Goal: Information Seeking & Learning: Learn about a topic

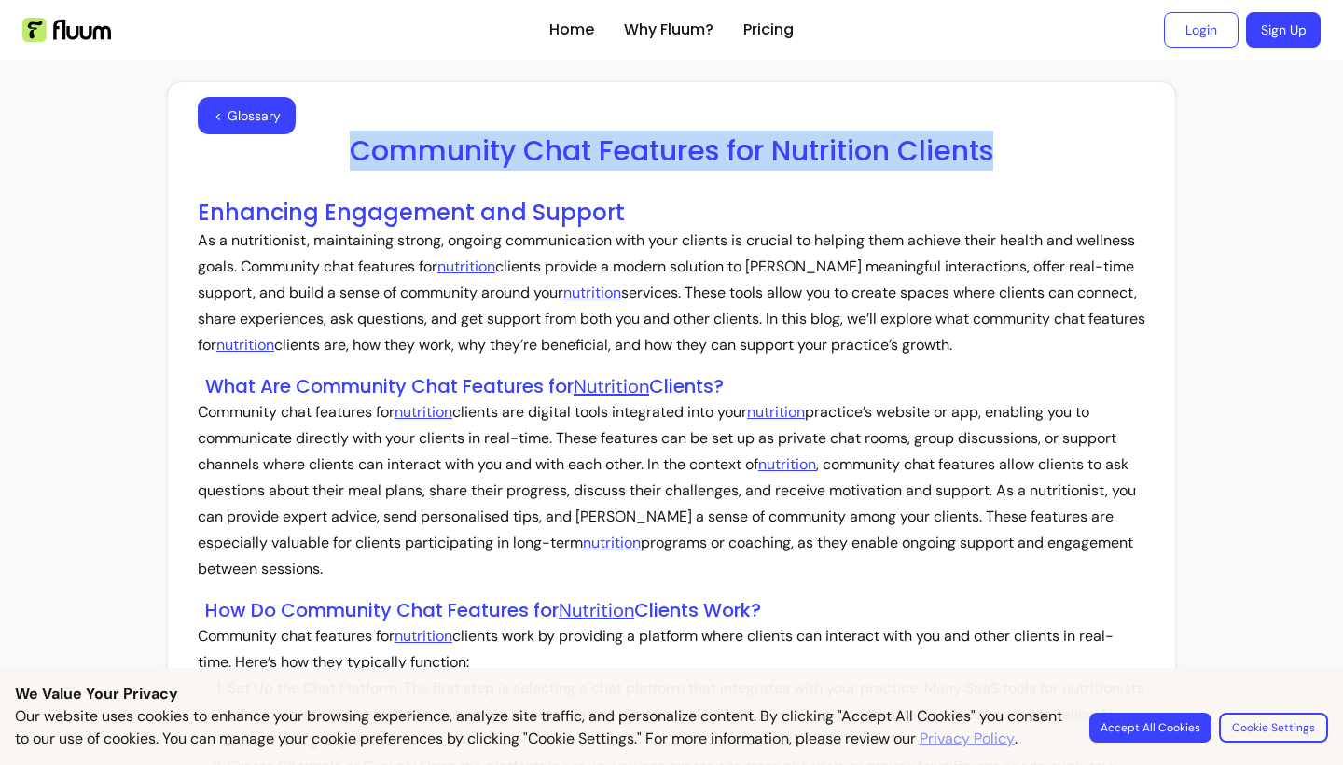
drag, startPoint x: 995, startPoint y: 152, endPoint x: 348, endPoint y: 159, distance: 647.3
click at [349, 159] on h1 "Community Chat Features for Nutrition Clients" at bounding box center [672, 151] width 948 height 34
copy h1 "Community Chat Features for Nutrition Clients"
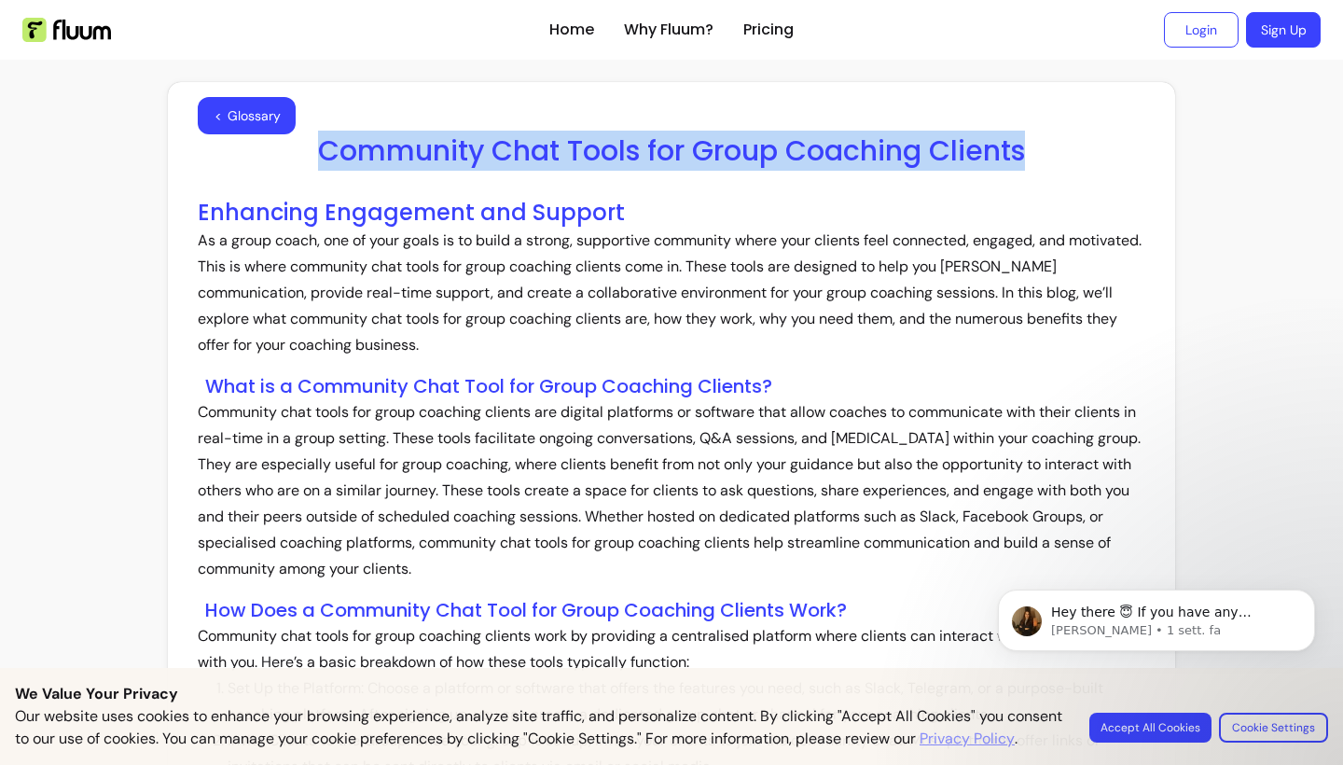
drag, startPoint x: 1060, startPoint y: 143, endPoint x: 322, endPoint y: 163, distance: 739.0
click at [322, 163] on h1 "Community Chat Tools for Group Coaching Clients" at bounding box center [672, 151] width 948 height 34
copy h1 "Community Chat Tools for Group Coaching Clients"
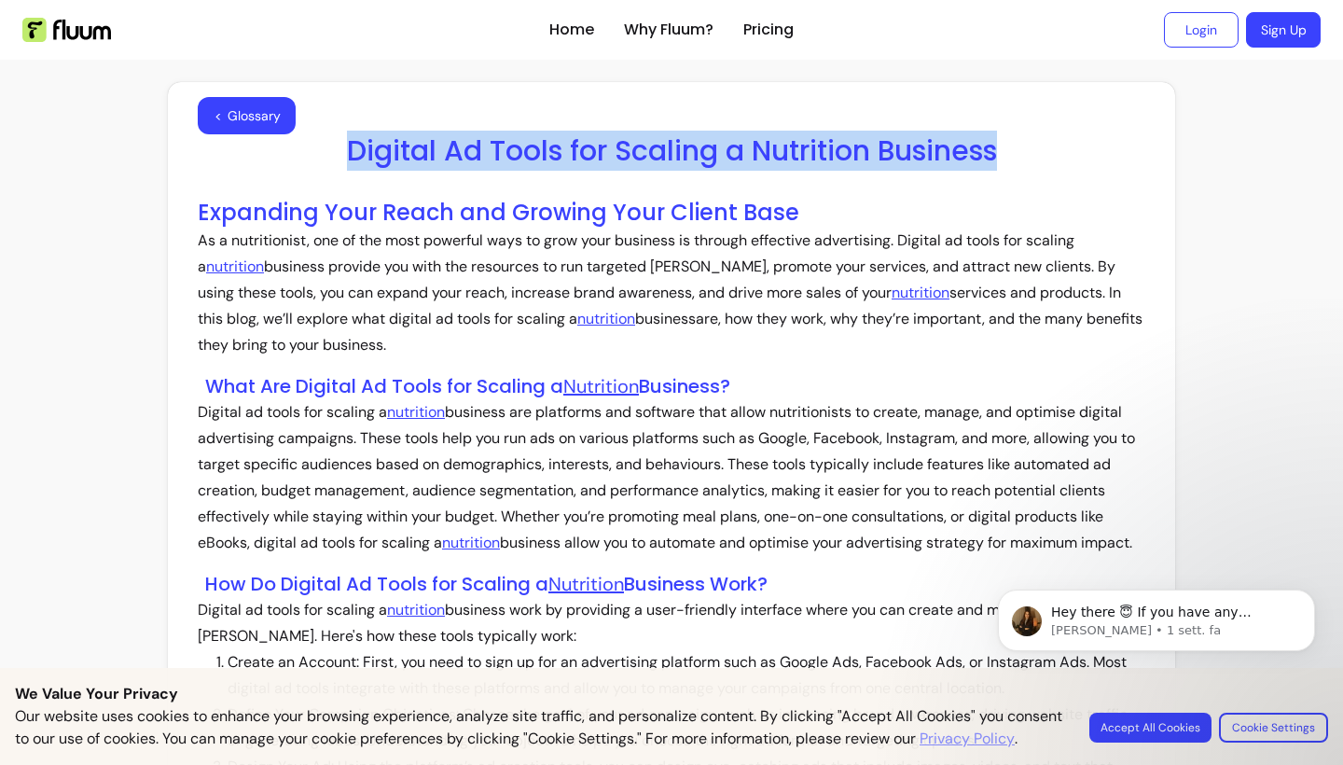
drag, startPoint x: 1027, startPoint y: 148, endPoint x: 280, endPoint y: 150, distance: 747.1
click at [280, 150] on h1 "Digital Ad Tools for Scaling a Nutrition Business" at bounding box center [672, 151] width 948 height 34
copy h1 "Digital Ad Tools for Scaling a Nutrition Business"
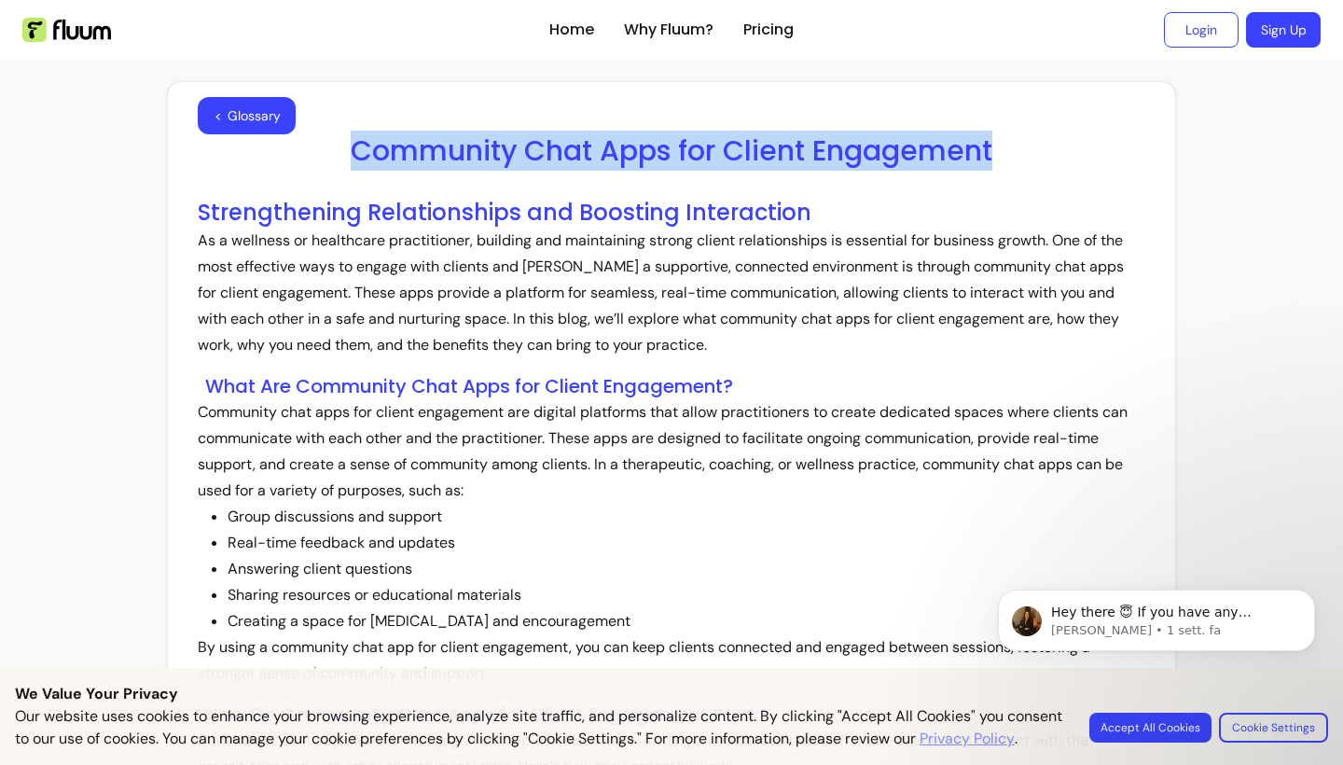
drag, startPoint x: 1008, startPoint y: 151, endPoint x: 353, endPoint y: 142, distance: 654.8
click at [354, 142] on h1 "Community Chat Apps for Client Engagement" at bounding box center [672, 151] width 948 height 34
copy h1 "Community Chat Apps for Client Engagement"
drag, startPoint x: 989, startPoint y: 164, endPoint x: 514, endPoint y: 126, distance: 476.3
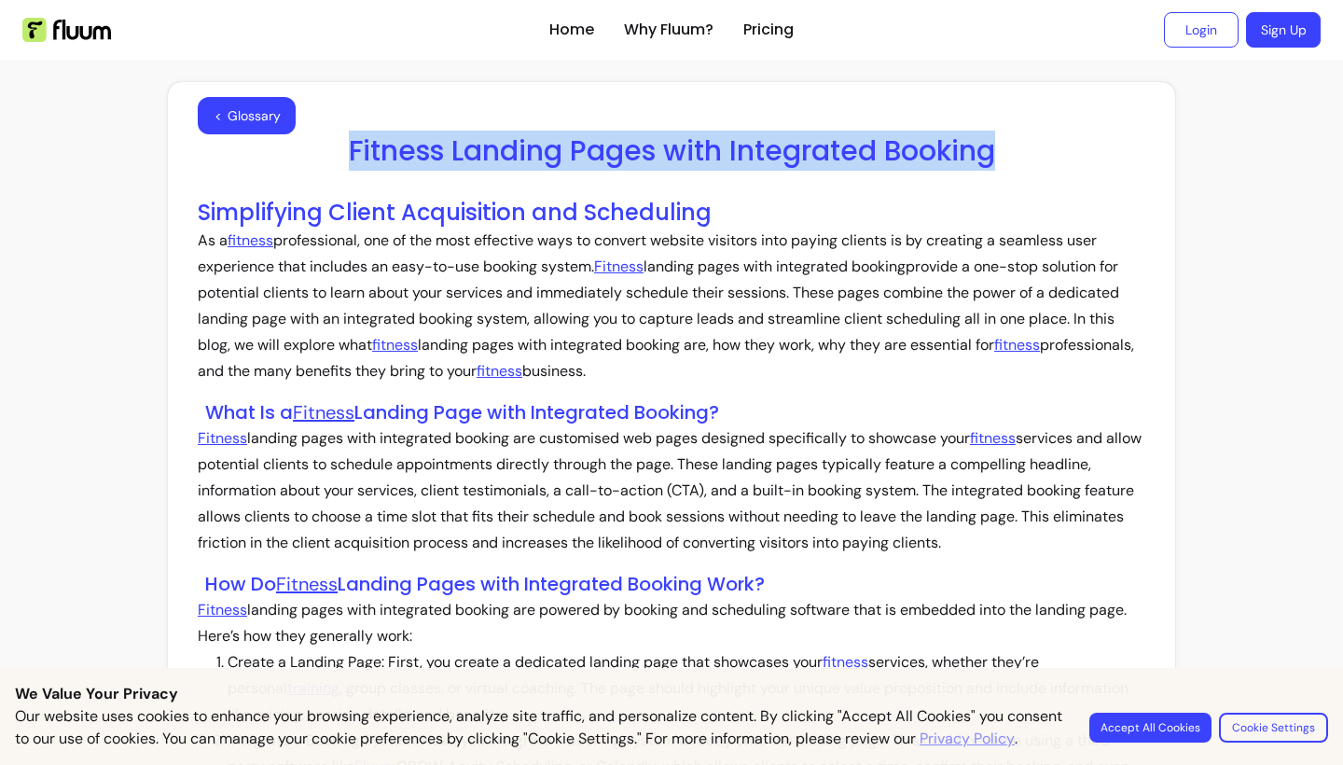
drag, startPoint x: 1052, startPoint y: 138, endPoint x: 349, endPoint y: 144, distance: 703.3
click at [349, 144] on h1 "Fitness Landing Pages with Integrated Booking" at bounding box center [672, 151] width 948 height 34
copy h1 "Fitness Landing Pages with Integrated Booking"
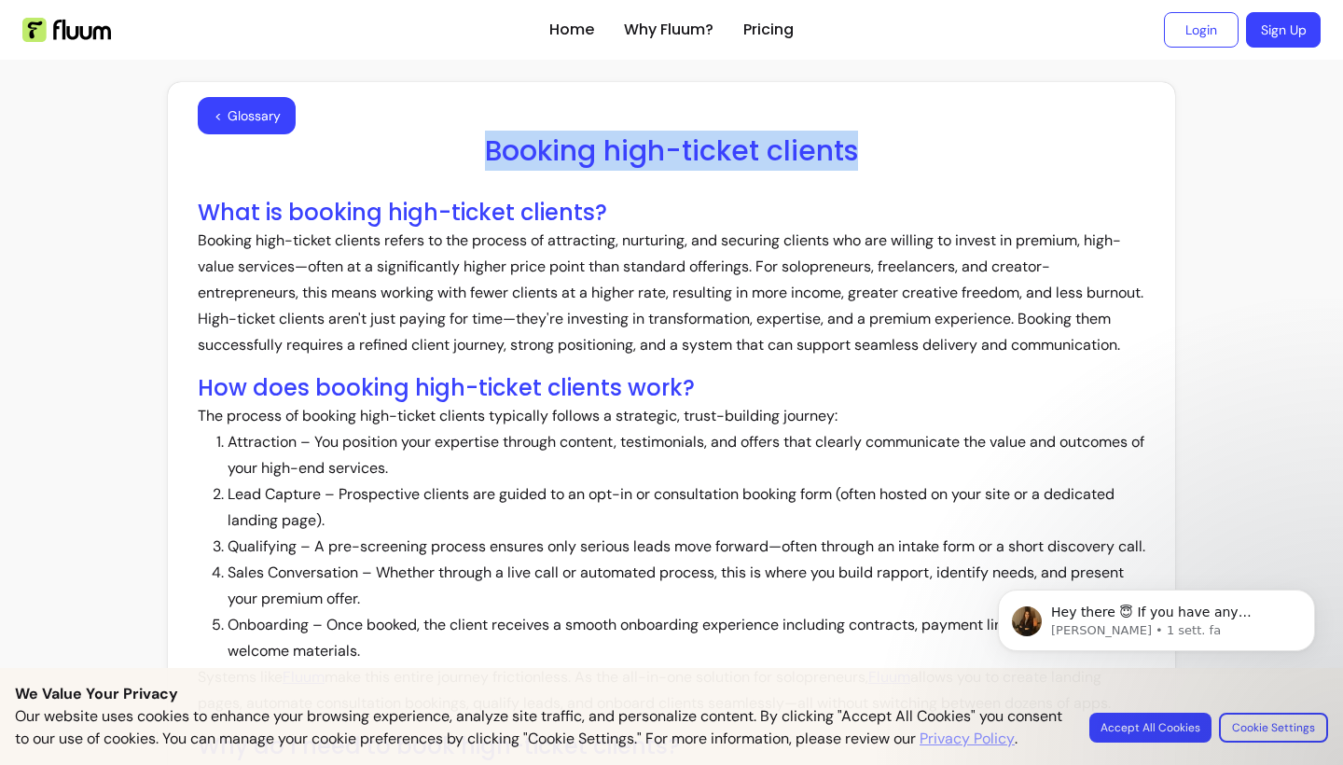
drag, startPoint x: 891, startPoint y: 149, endPoint x: 484, endPoint y: 149, distance: 406.7
click at [484, 150] on h1 "Booking high-ticket clients" at bounding box center [672, 151] width 948 height 34
copy h1 "Booking high-ticket clients"
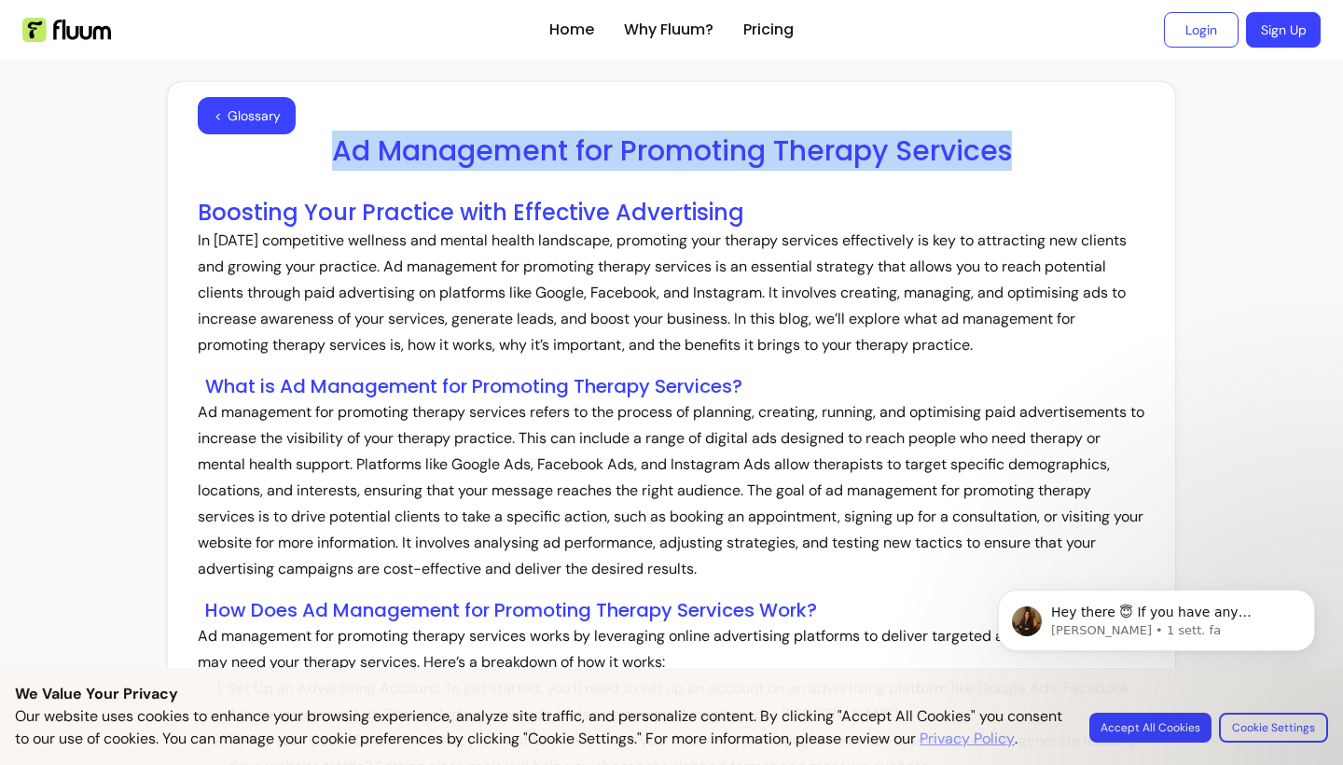
drag, startPoint x: 1044, startPoint y: 143, endPoint x: 561, endPoint y: 86, distance: 486.5
copy h1 "Ad Management for Promoting Therapy Services"
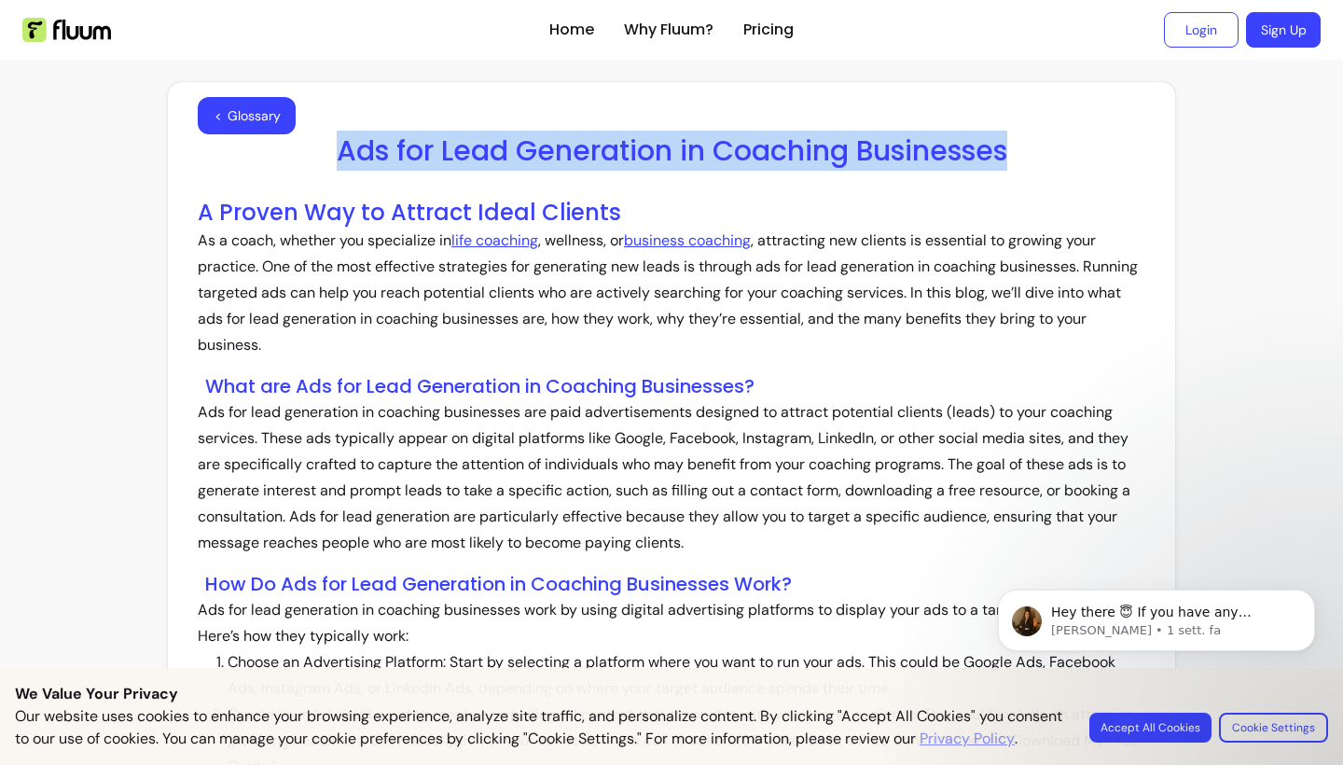
drag, startPoint x: 1032, startPoint y: 150, endPoint x: 340, endPoint y: 149, distance: 692.1
click at [340, 149] on h1 "Ads for Lead Generation in Coaching Businesses" at bounding box center [672, 151] width 948 height 34
copy h1 "Ads for Lead Generation in Coaching Businesses"
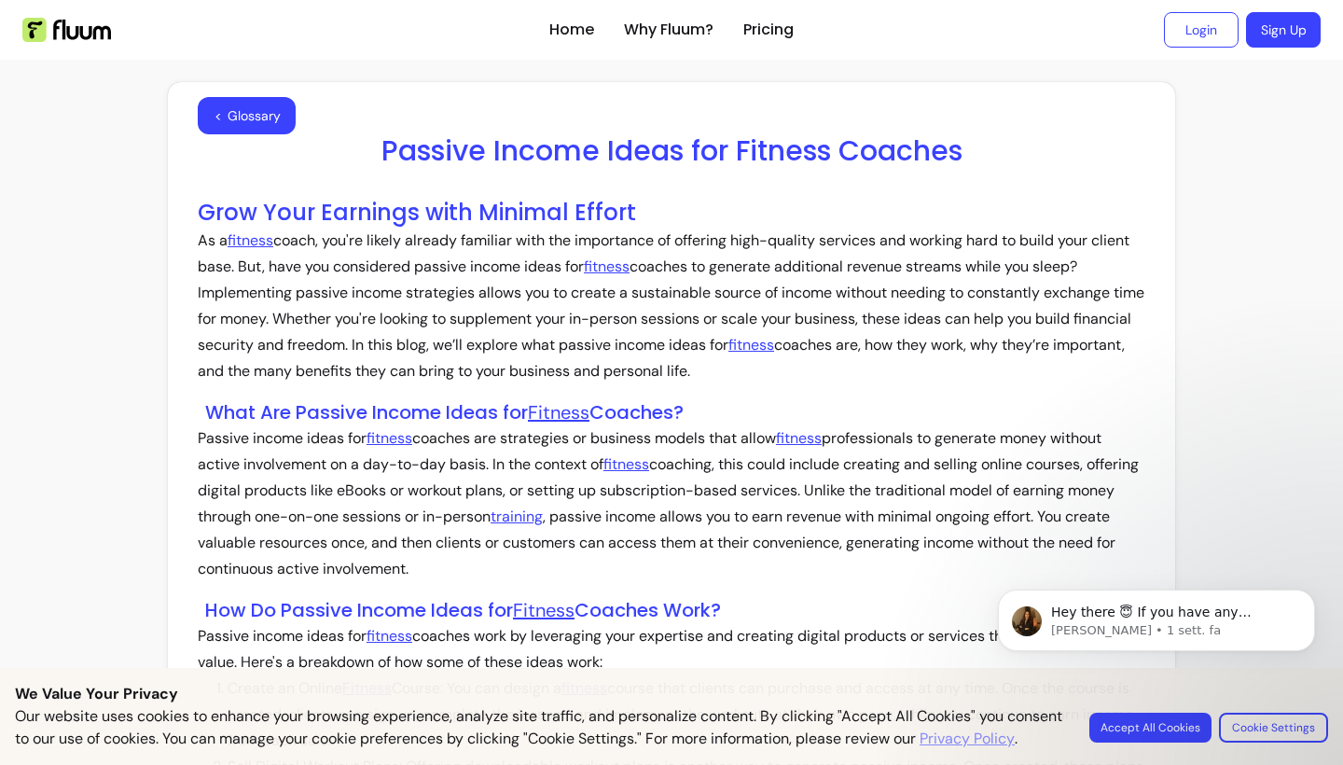
drag, startPoint x: 966, startPoint y: 141, endPoint x: 498, endPoint y: 175, distance: 469.5
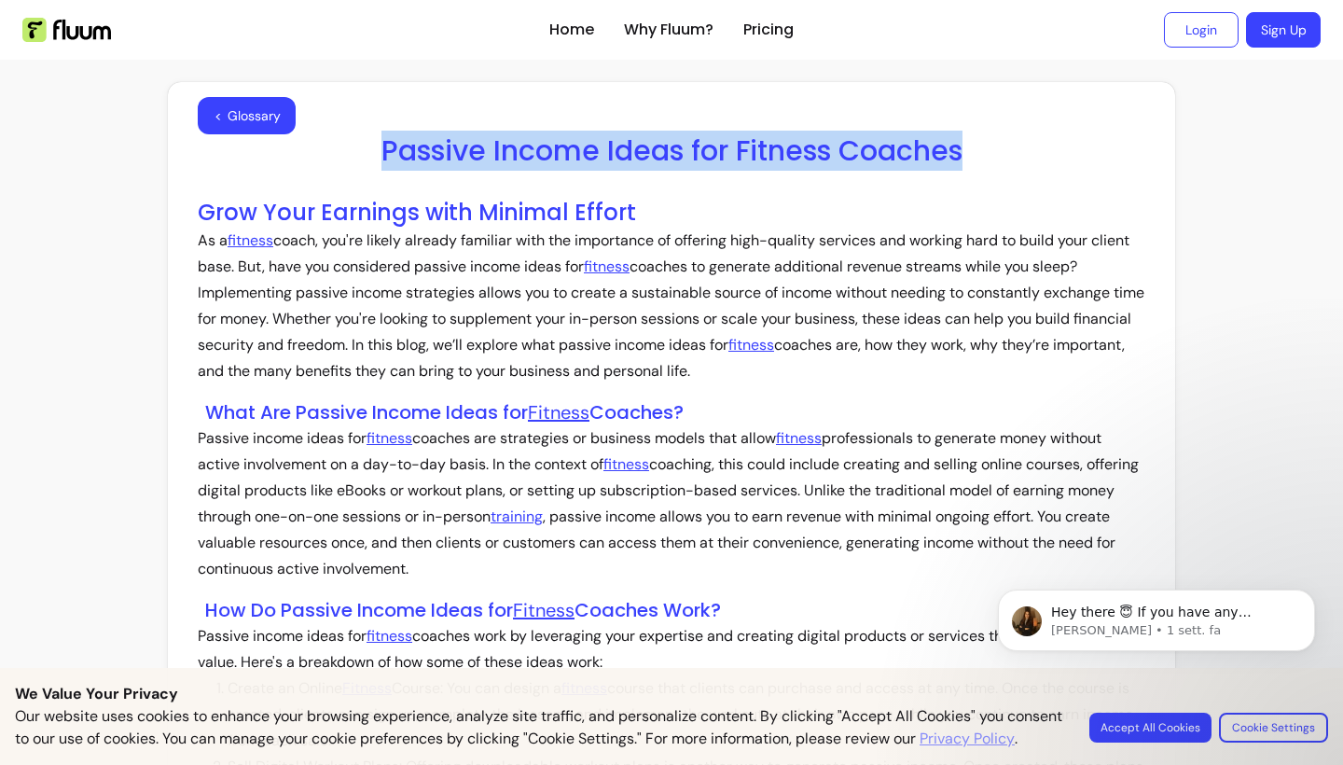
drag, startPoint x: 965, startPoint y: 159, endPoint x: 381, endPoint y: 145, distance: 585.0
click at [381, 145] on h1 "Passive Income Ideas for Fitness Coaches" at bounding box center [672, 151] width 948 height 34
copy h1 "Passive Income Ideas for Fitness Coaches"
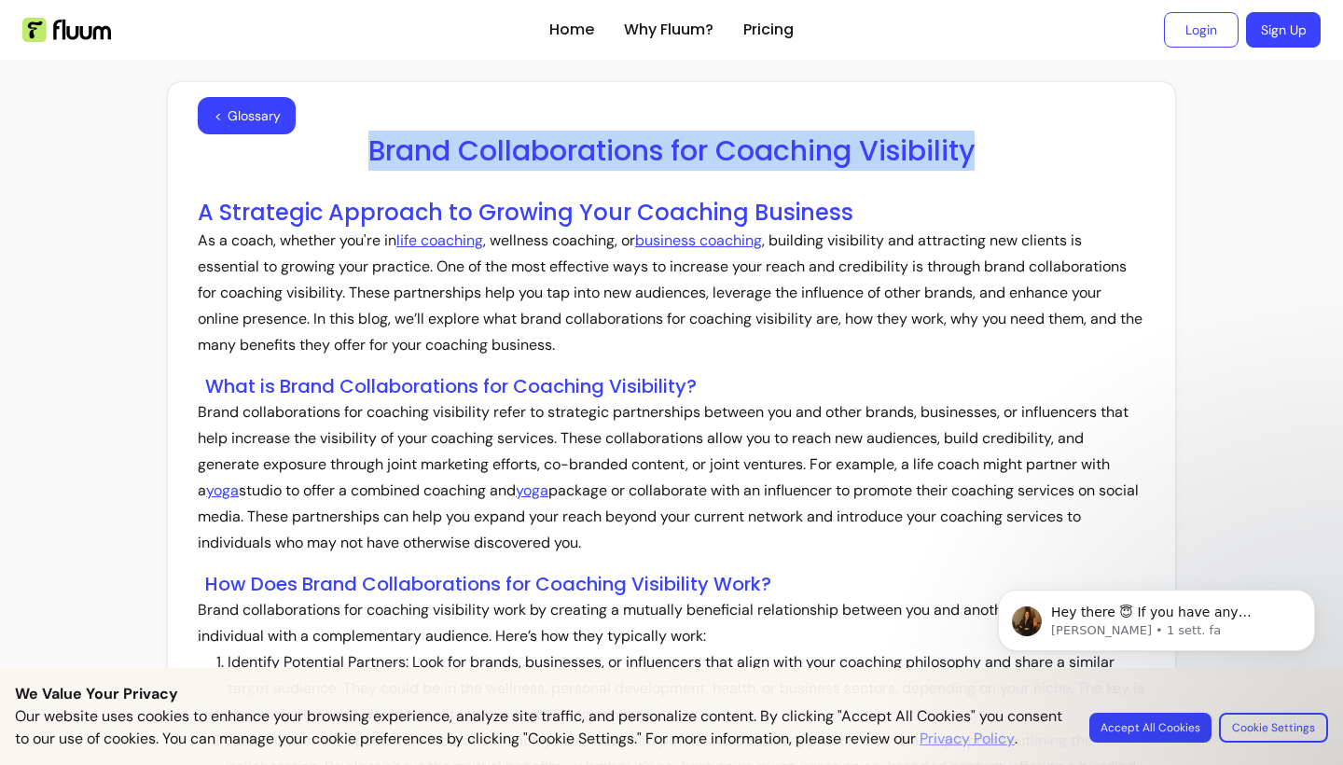
drag, startPoint x: 1004, startPoint y: 143, endPoint x: 424, endPoint y: 123, distance: 579.5
copy h1 "Brand Collaborations for Coaching Visibility"
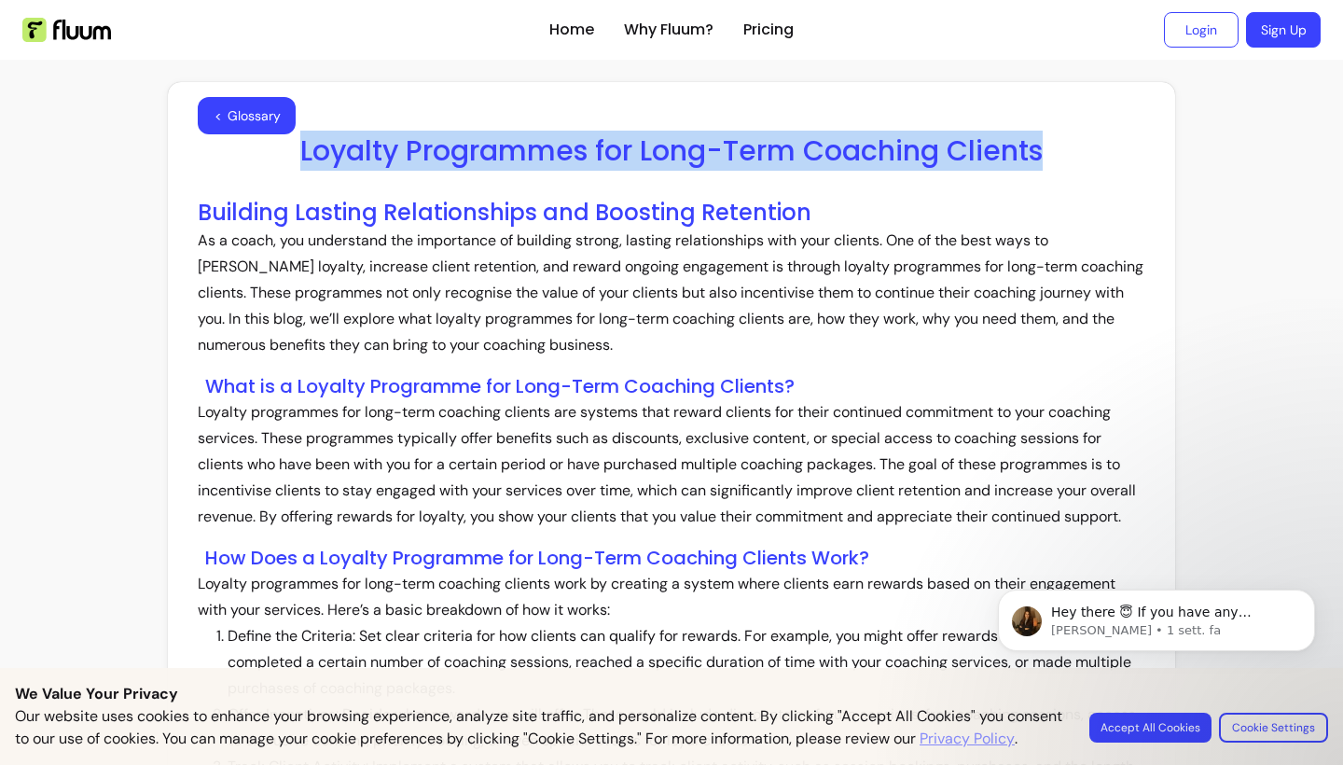
drag, startPoint x: 1046, startPoint y: 146, endPoint x: 429, endPoint y: 111, distance: 617.5
copy h1 "Loyalty Programmes for Long-Term Coaching Clients"
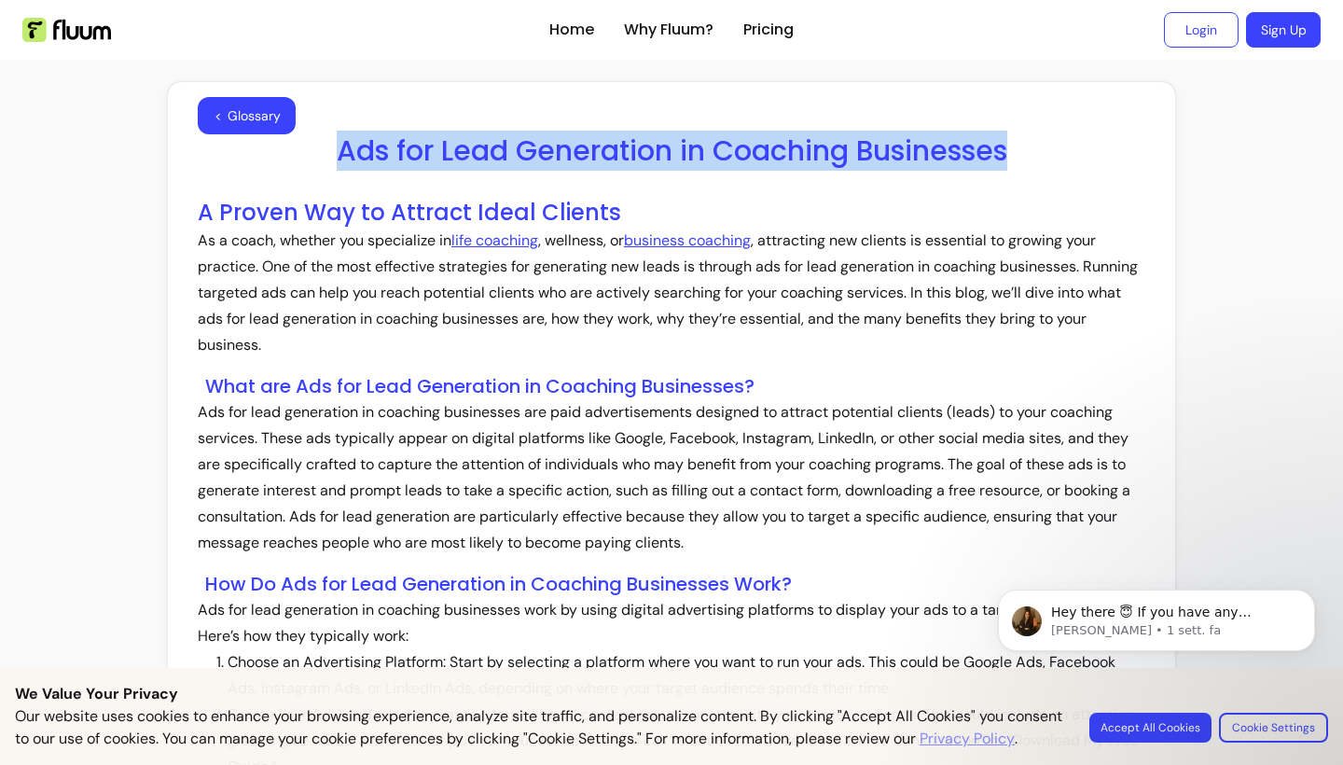
drag, startPoint x: 1036, startPoint y: 149, endPoint x: 327, endPoint y: 152, distance: 708.9
click at [327, 152] on h1 "Ads for Lead Generation in Coaching Businesses" at bounding box center [672, 151] width 948 height 34
copy h1 "Ads for Lead Generation in Coaching Businesses"
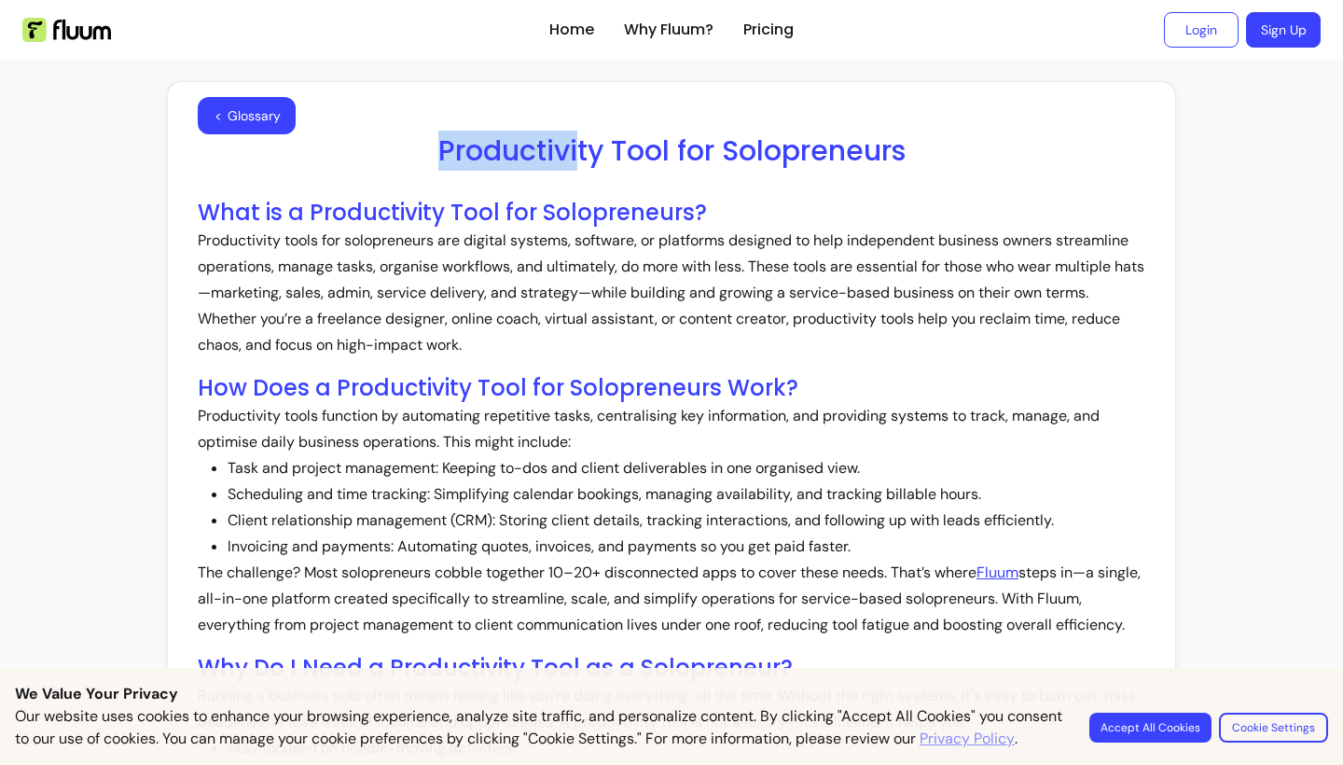
drag, startPoint x: 911, startPoint y: 132, endPoint x: 773, endPoint y: 153, distance: 139.6
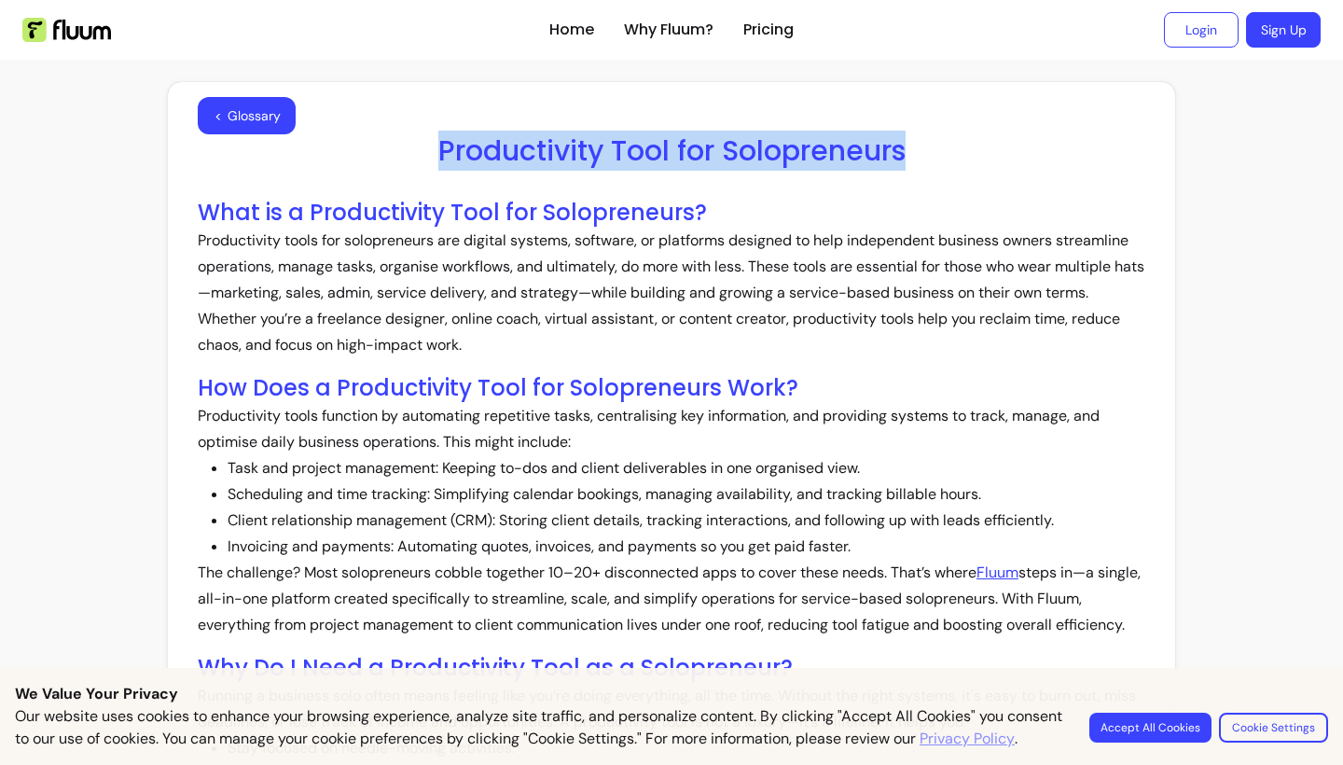
drag, startPoint x: 925, startPoint y: 165, endPoint x: 437, endPoint y: 149, distance: 488.1
click at [437, 149] on h1 "Productivity Tool for Solopreneurs" at bounding box center [672, 151] width 948 height 34
copy h1 "Productivity Tool for Solopreneurs"
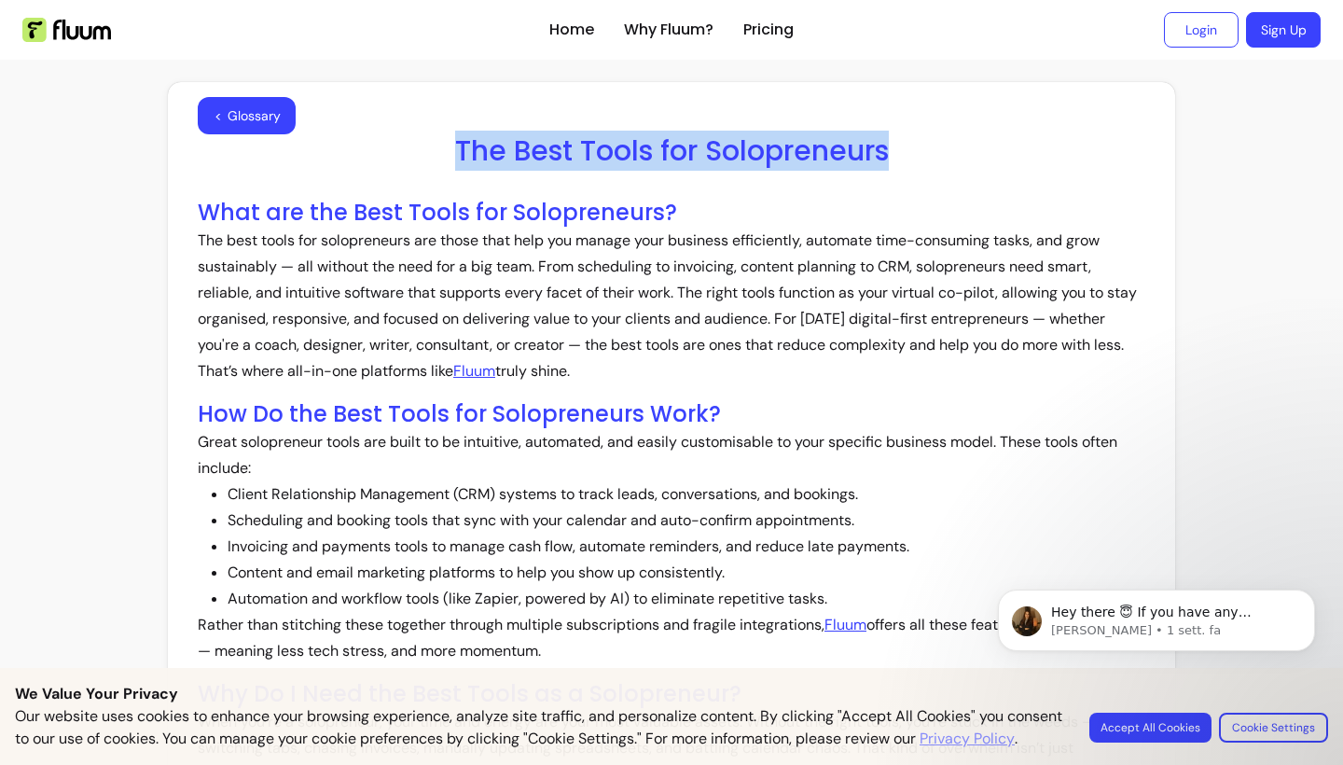
drag, startPoint x: 890, startPoint y: 148, endPoint x: 458, endPoint y: 147, distance: 431.8
click at [456, 147] on h1 "The Best Tools for Solopreneurs" at bounding box center [672, 151] width 948 height 34
copy h1 "The Best Tools for Solopreneurs"
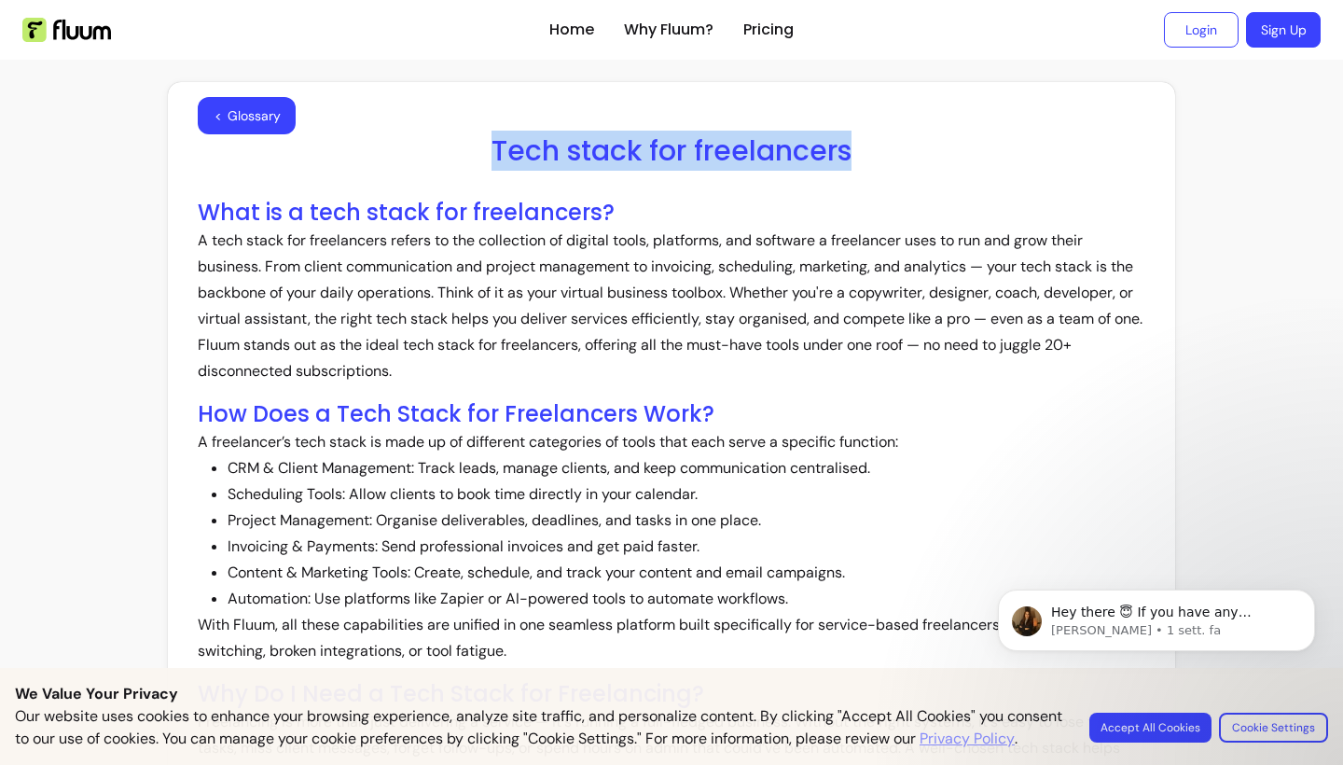
drag, startPoint x: 872, startPoint y: 156, endPoint x: 485, endPoint y: 153, distance: 387.1
click at [483, 153] on h1 "Tech stack for freelancers" at bounding box center [672, 151] width 948 height 34
copy h1 "Tech stack for freelancers"
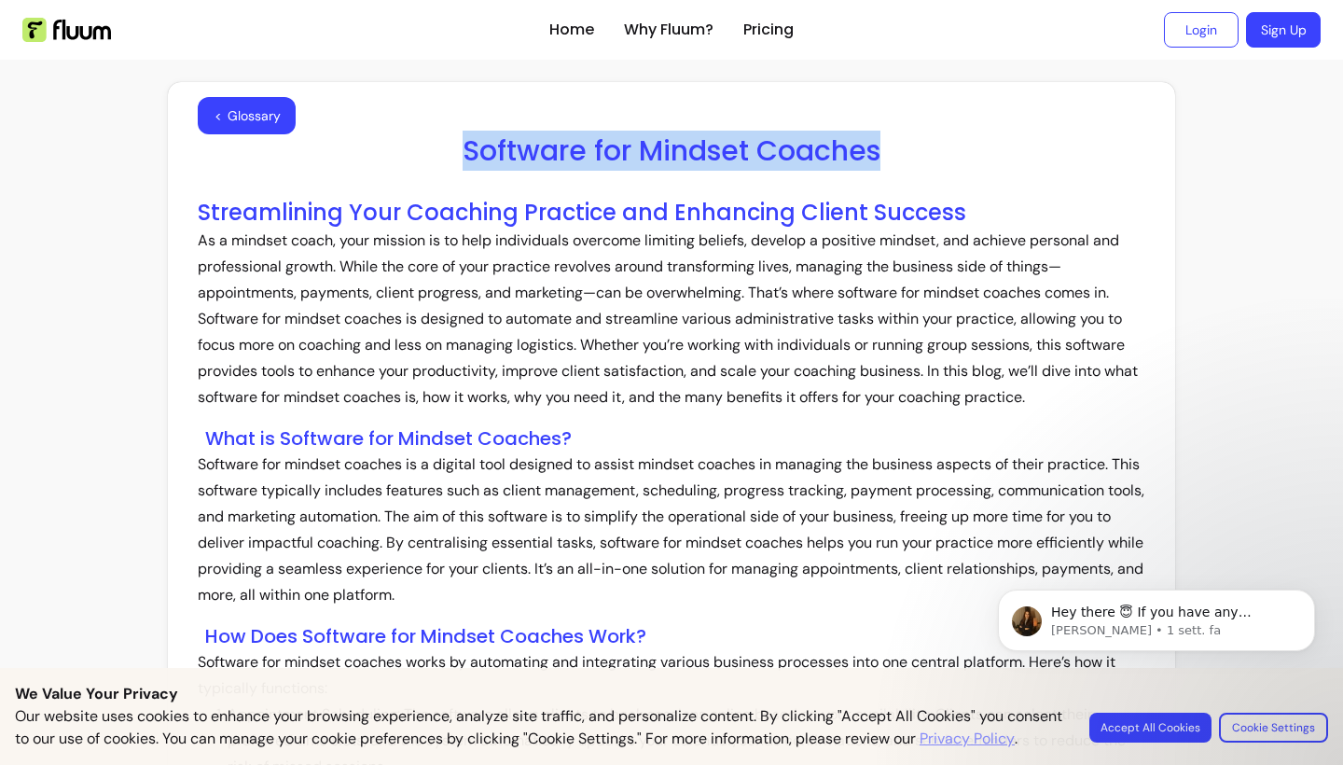
drag, startPoint x: 882, startPoint y: 148, endPoint x: 464, endPoint y: 149, distance: 417.8
click at [464, 149] on h1 "Software for Mindset Coaches" at bounding box center [672, 151] width 948 height 34
copy h1 "Software for Mindset Coaches"
